Goal: Feedback & Contribution: Submit feedback/report problem

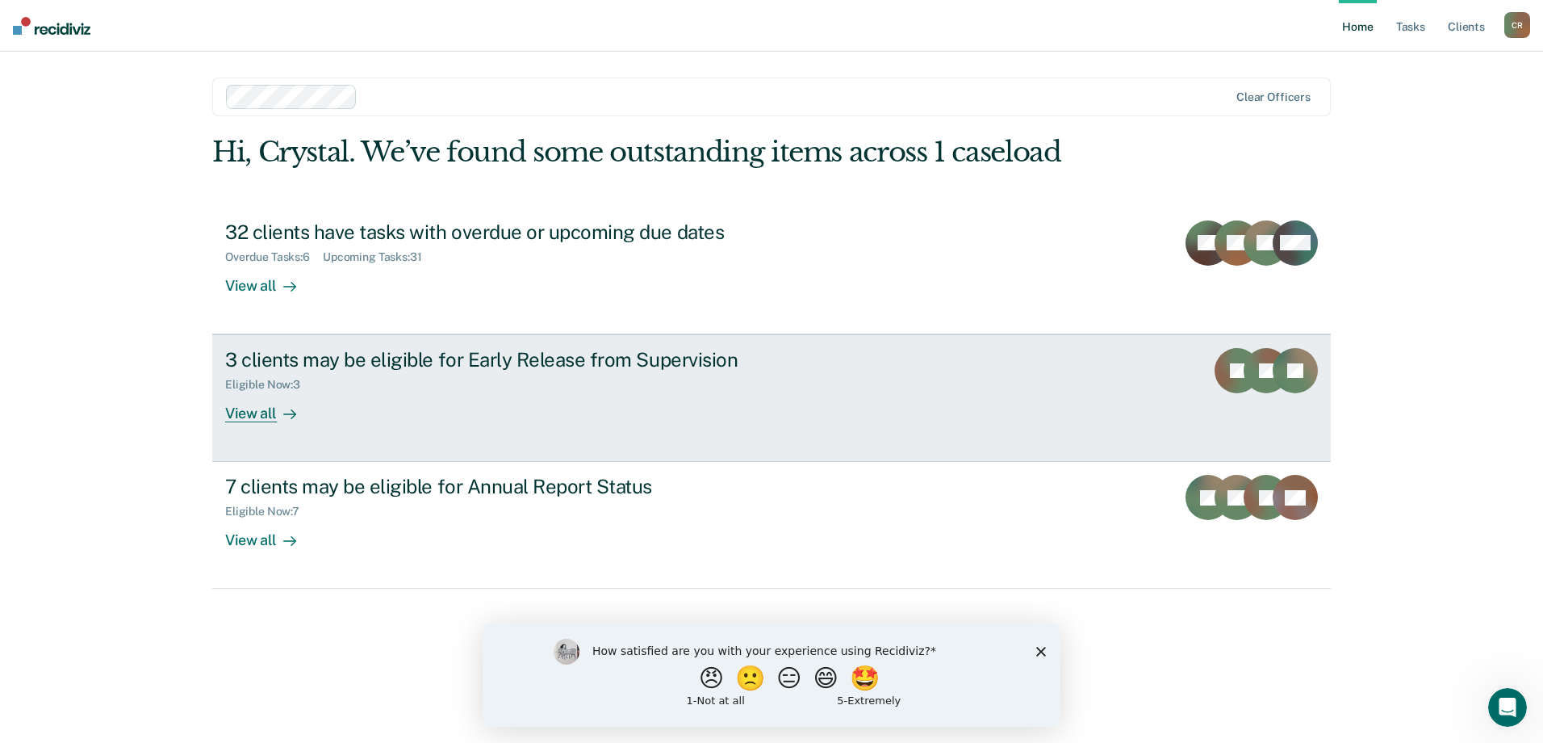
click at [242, 412] on div "View all" at bounding box center [270, 406] width 90 height 31
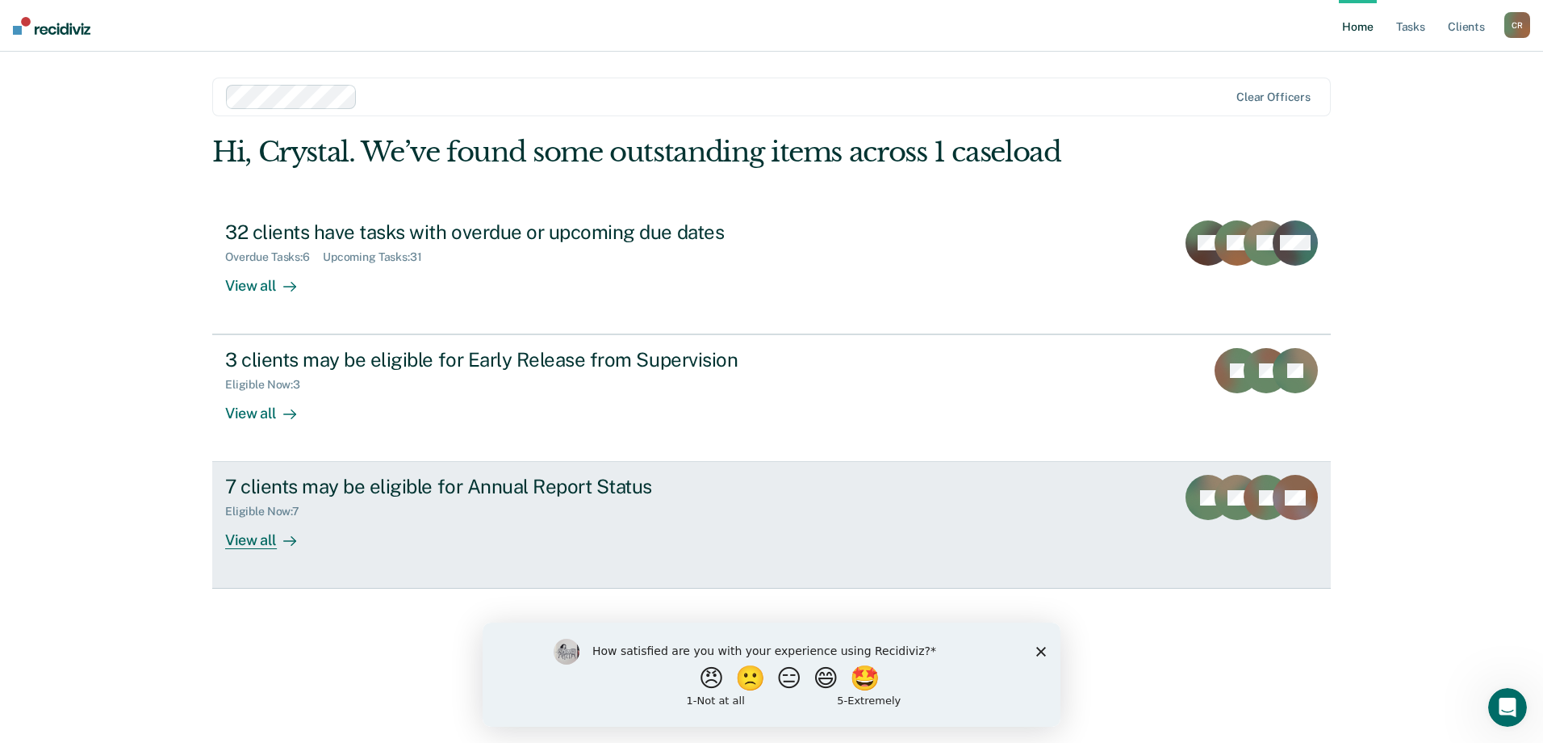
click at [245, 546] on div "View all" at bounding box center [270, 533] width 90 height 31
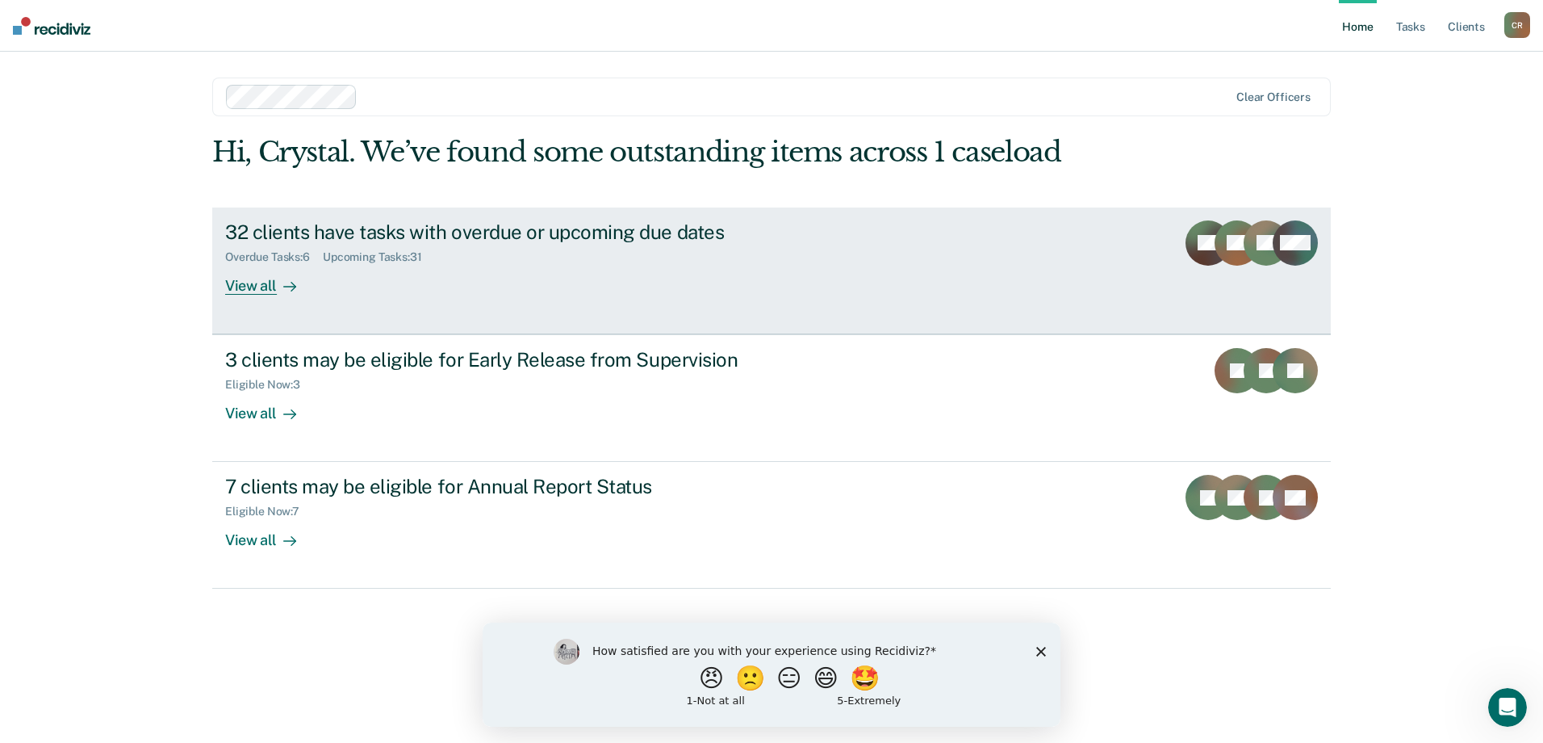
click at [240, 284] on div "View all" at bounding box center [270, 278] width 90 height 31
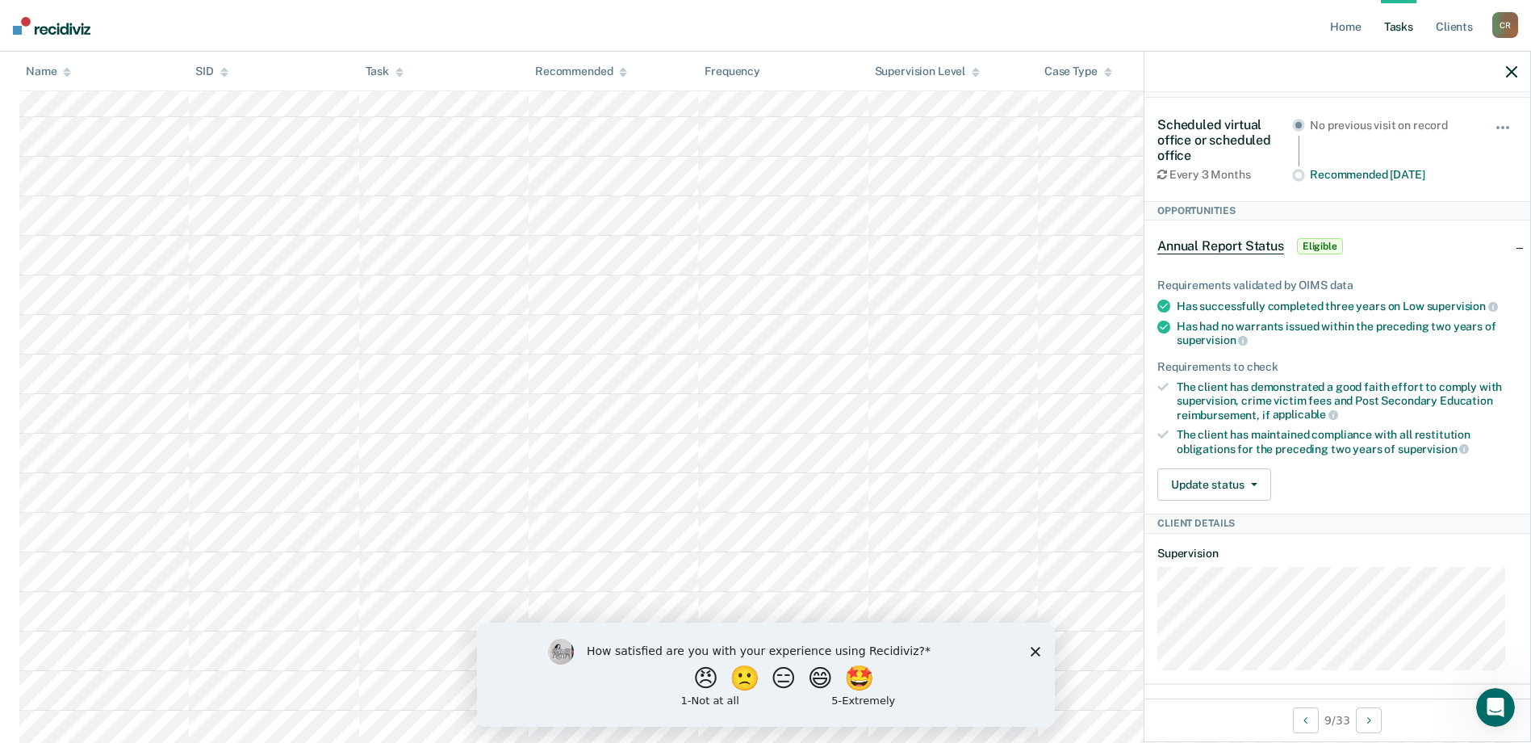
scroll to position [565, 0]
click at [873, 672] on button "🤩" at bounding box center [860, 677] width 44 height 32
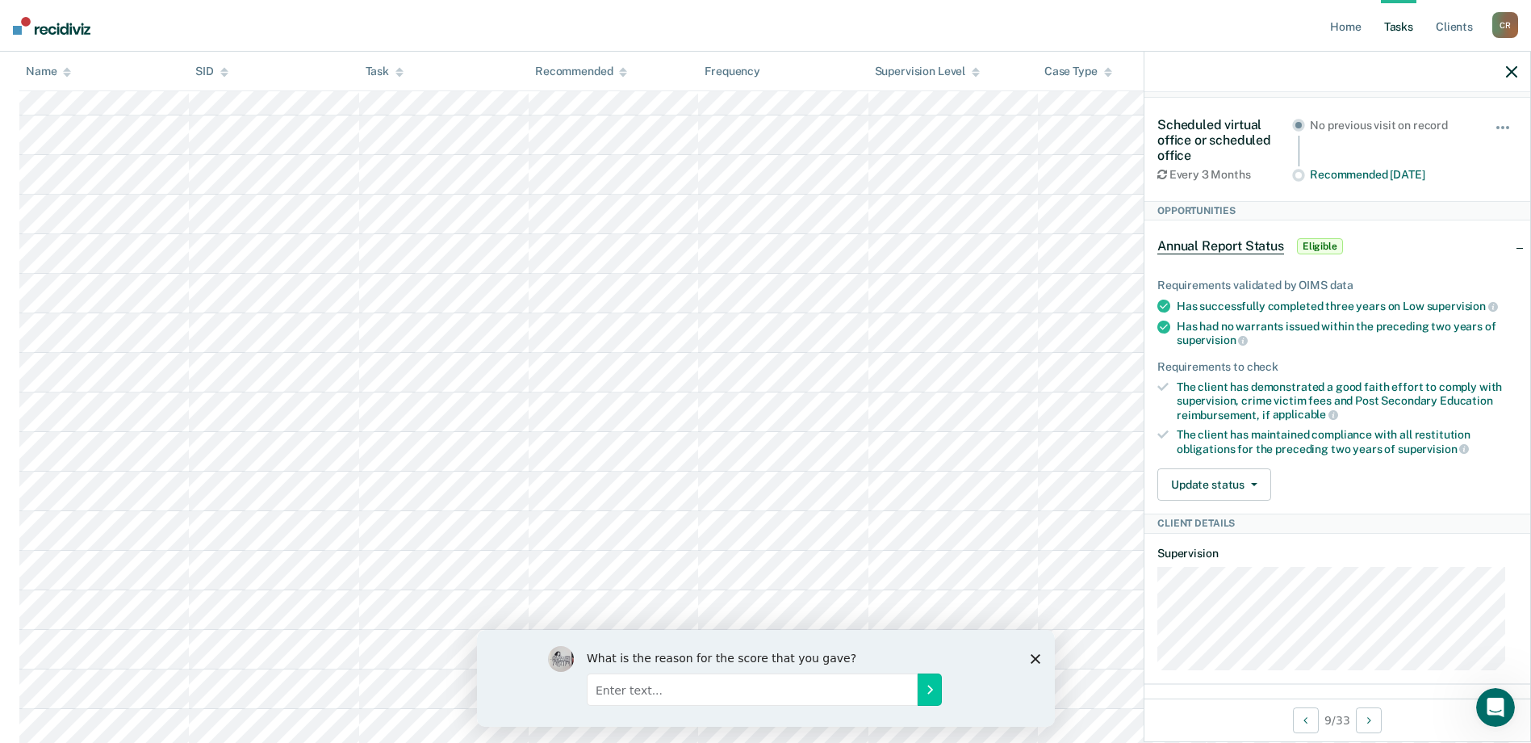
click at [774, 700] on input "Enter text..." at bounding box center [751, 688] width 331 height 32
type input "helps us stay organized"
click at [924, 695] on button "Submit your response" at bounding box center [929, 688] width 24 height 32
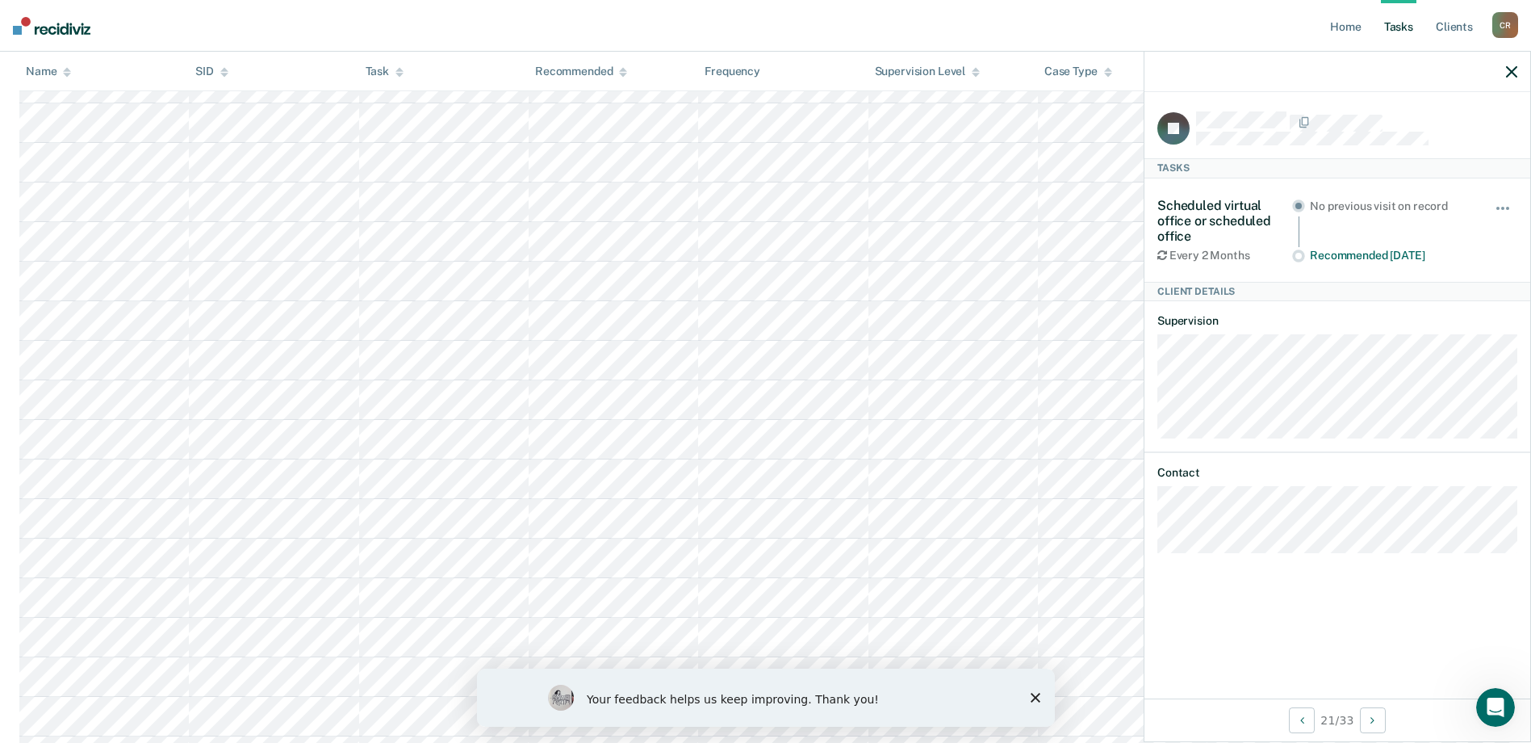
scroll to position [827, 0]
